Goal: Find specific page/section: Find specific page/section

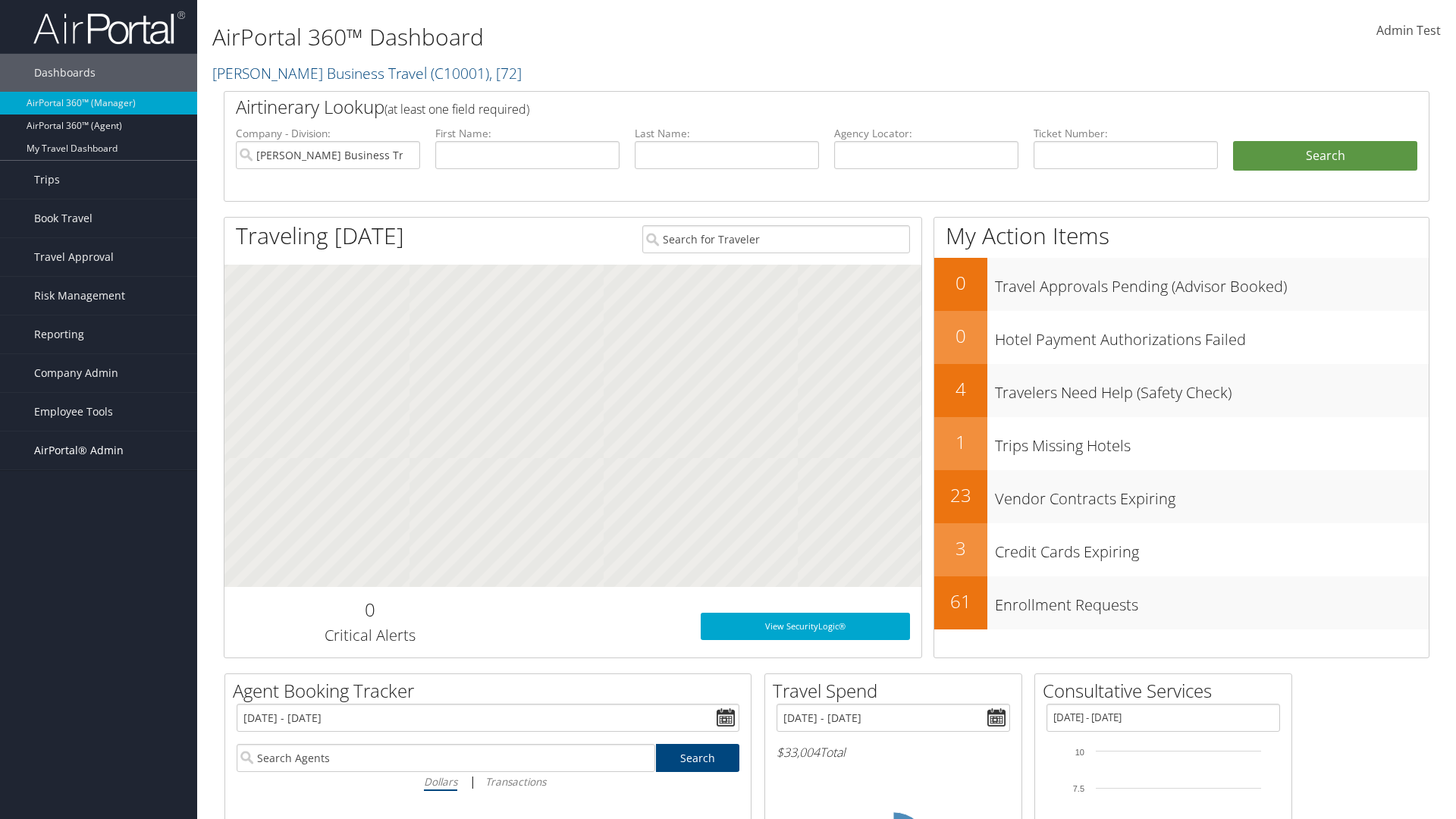
click at [99, 450] on span "AirPortal® Admin" at bounding box center [79, 450] width 90 height 38
click at [99, 708] on link "SAP" at bounding box center [99, 708] width 197 height 23
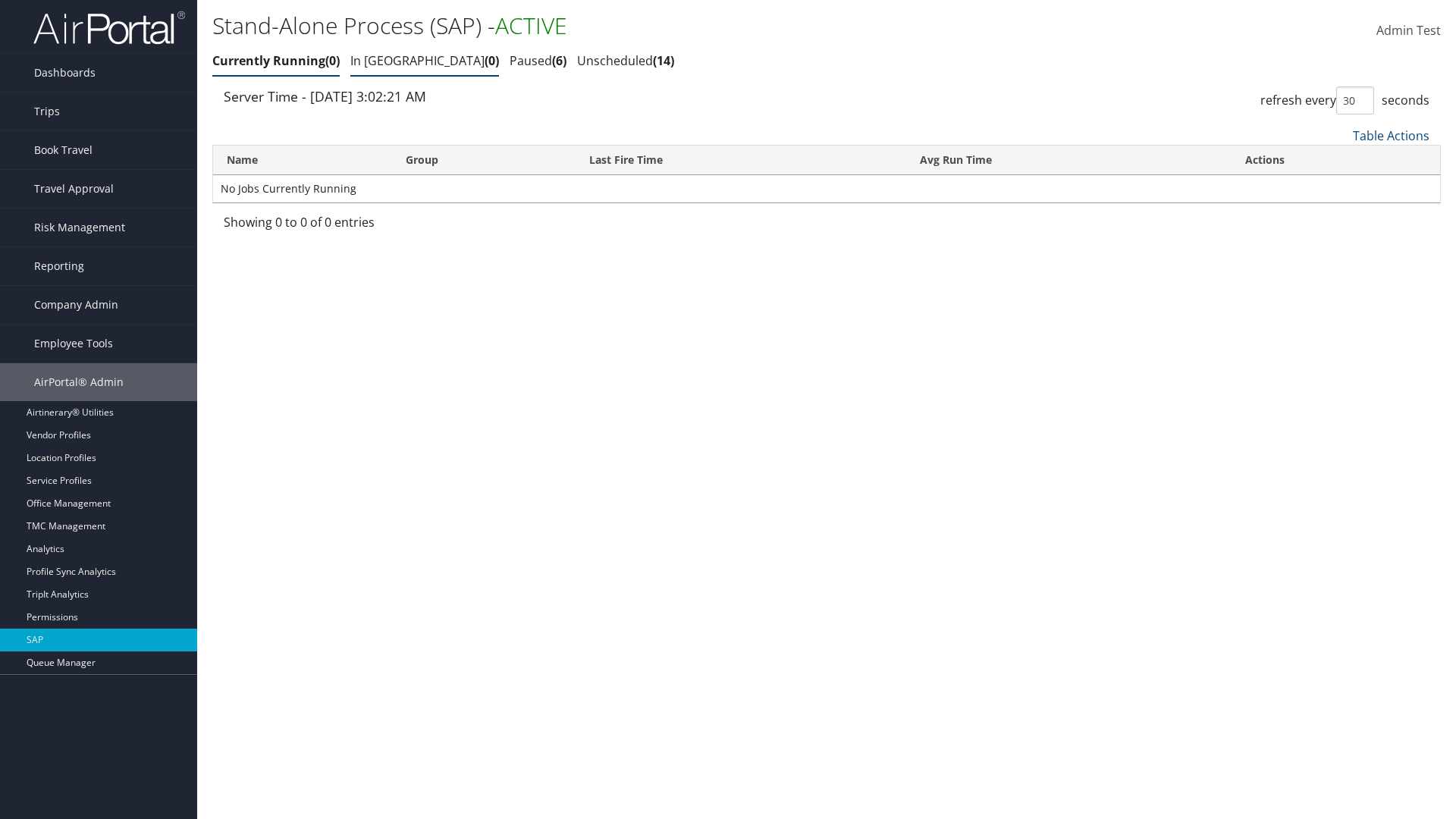
click at [381, 60] on link "In Queue 0" at bounding box center [424, 60] width 149 height 17
